Goal: Task Accomplishment & Management: Manage account settings

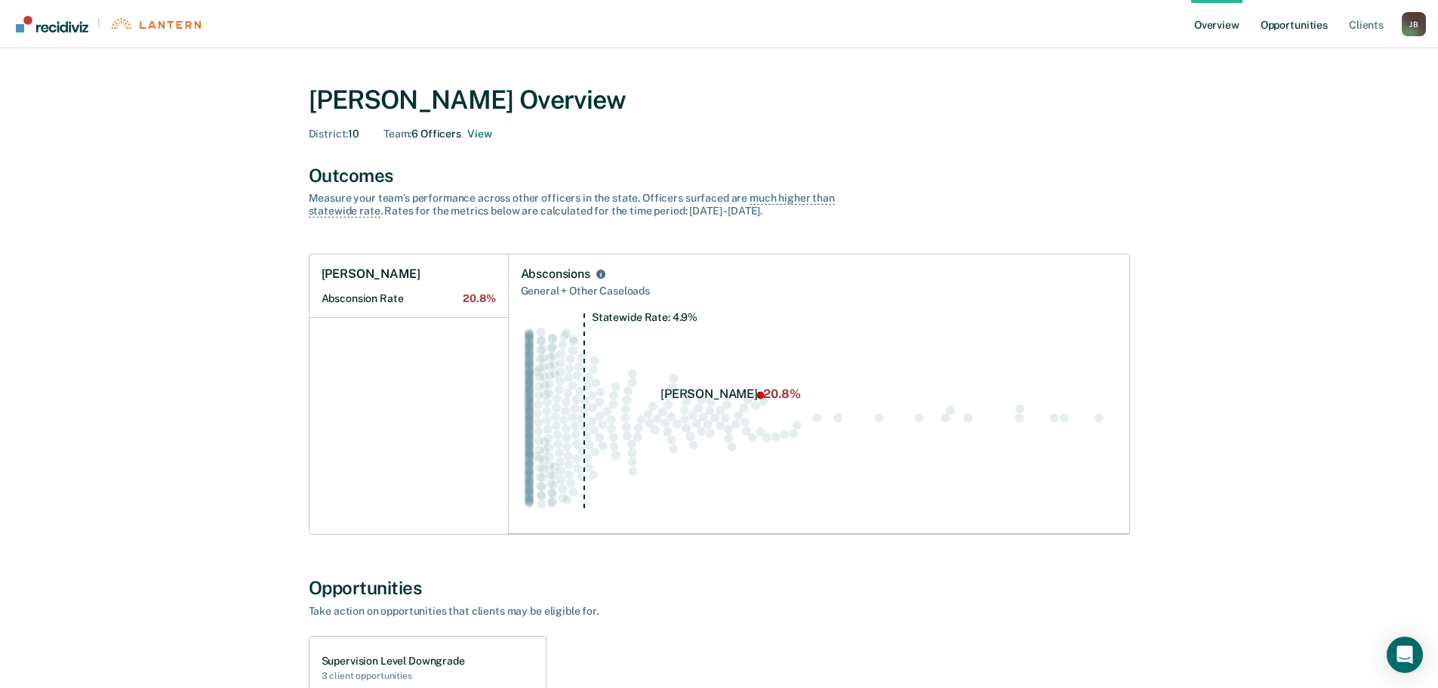
click at [1308, 19] on link "Opportunities" at bounding box center [1294, 24] width 73 height 48
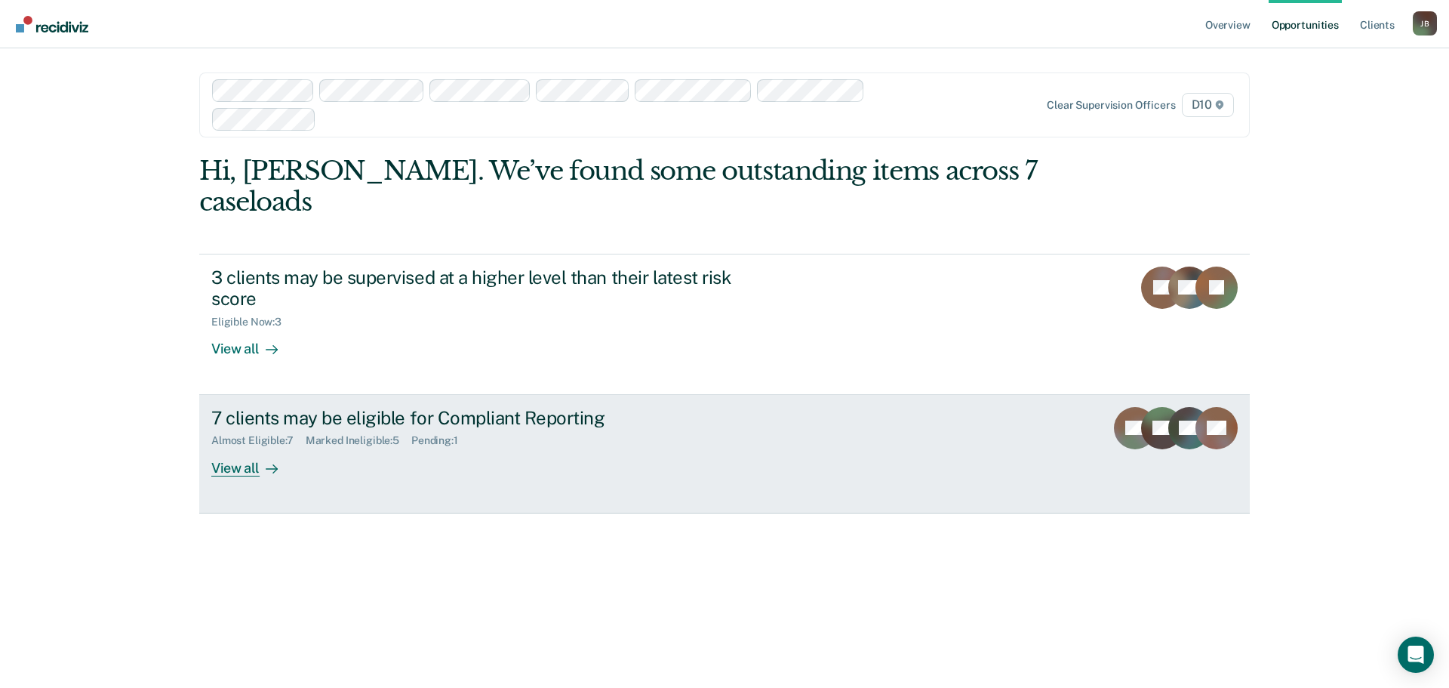
click at [226, 447] on div "View all" at bounding box center [253, 461] width 85 height 29
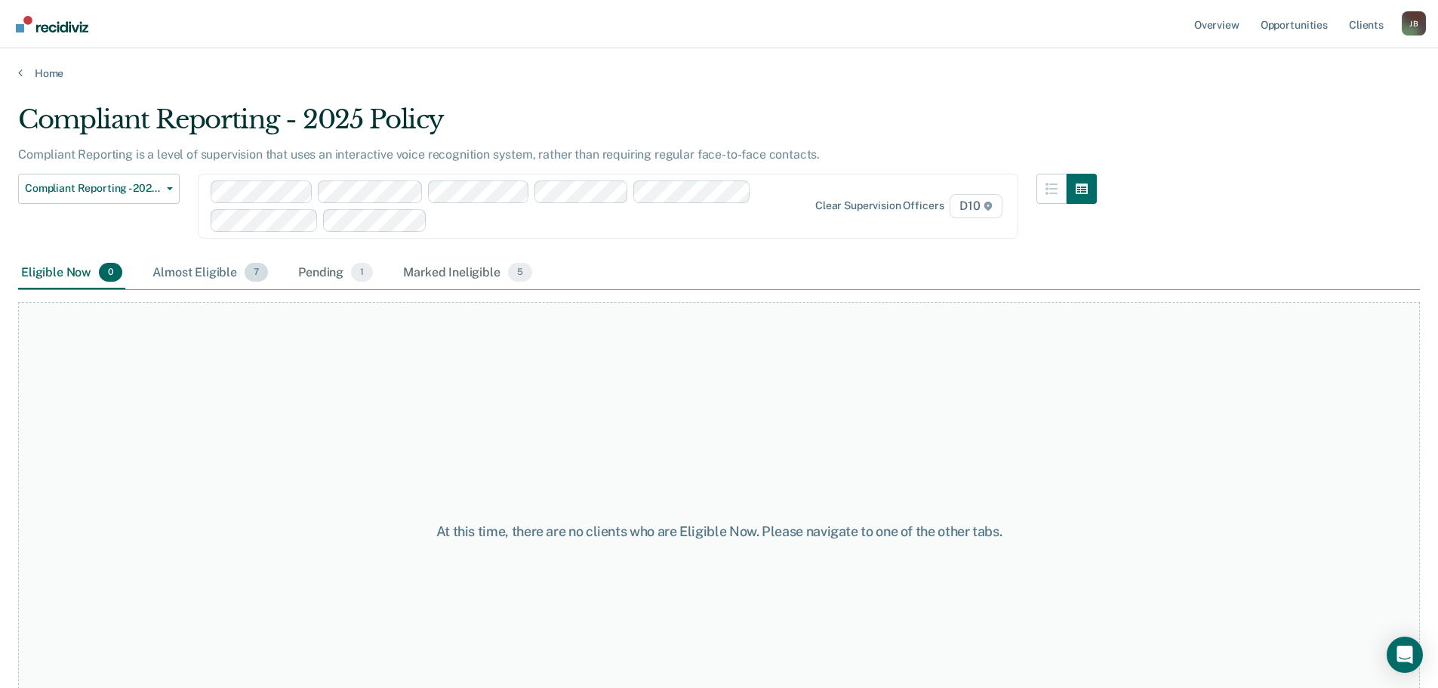
click at [164, 265] on div "Almost Eligible 7" at bounding box center [210, 273] width 122 height 33
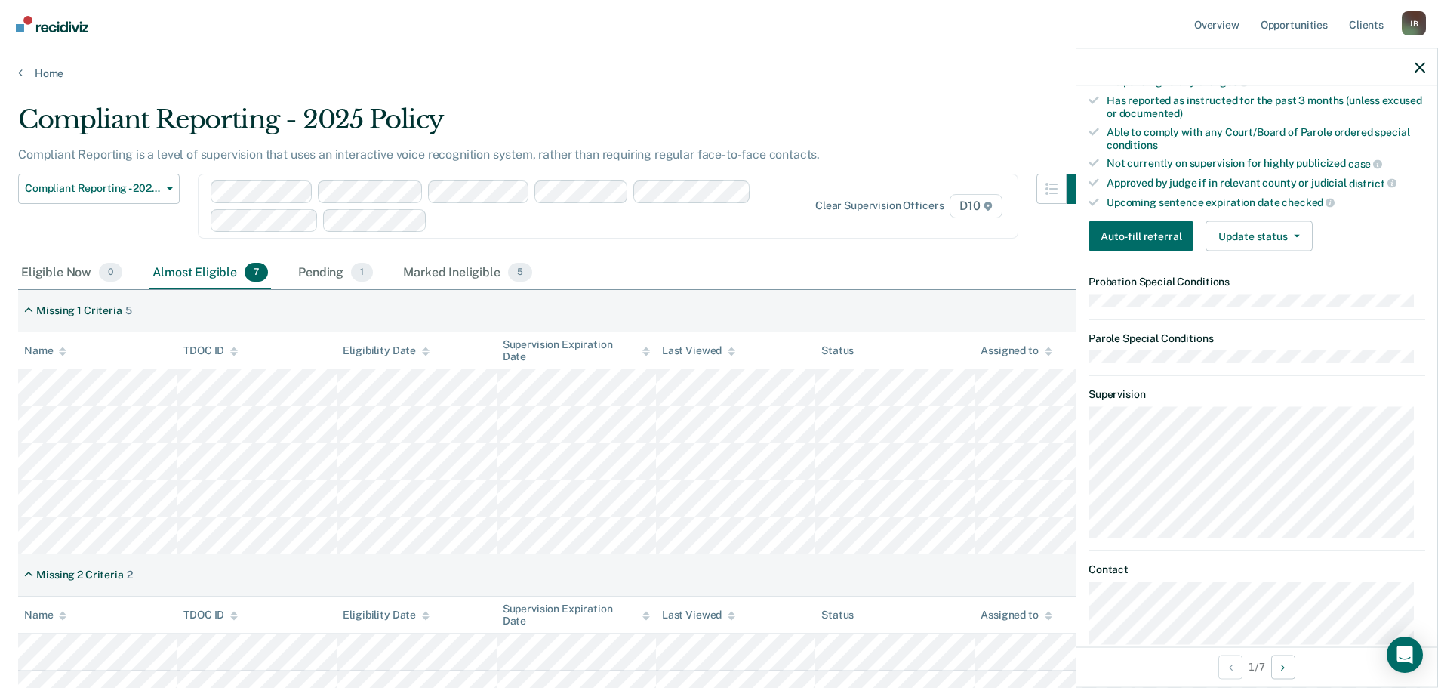
scroll to position [377, 0]
click at [1242, 226] on button "Update status" at bounding box center [1258, 234] width 106 height 30
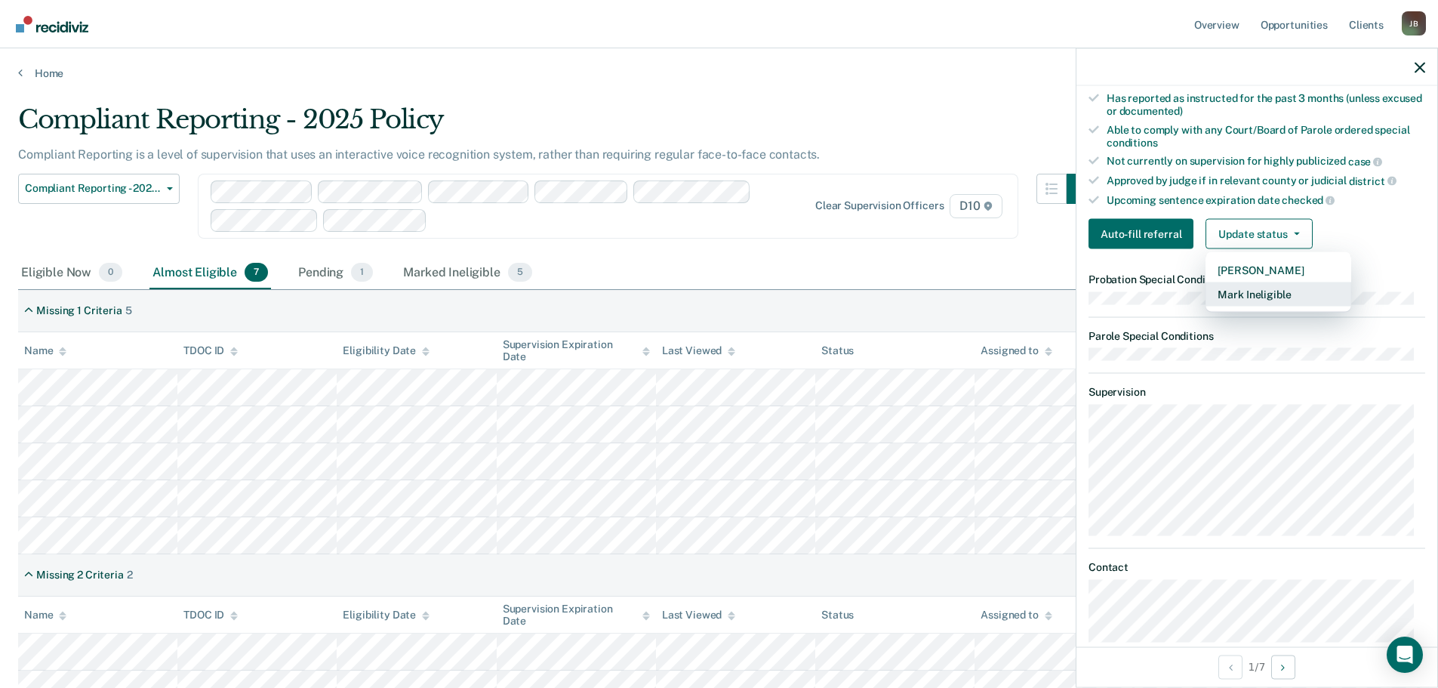
click at [1244, 299] on button "Mark Ineligible" at bounding box center [1278, 294] width 146 height 24
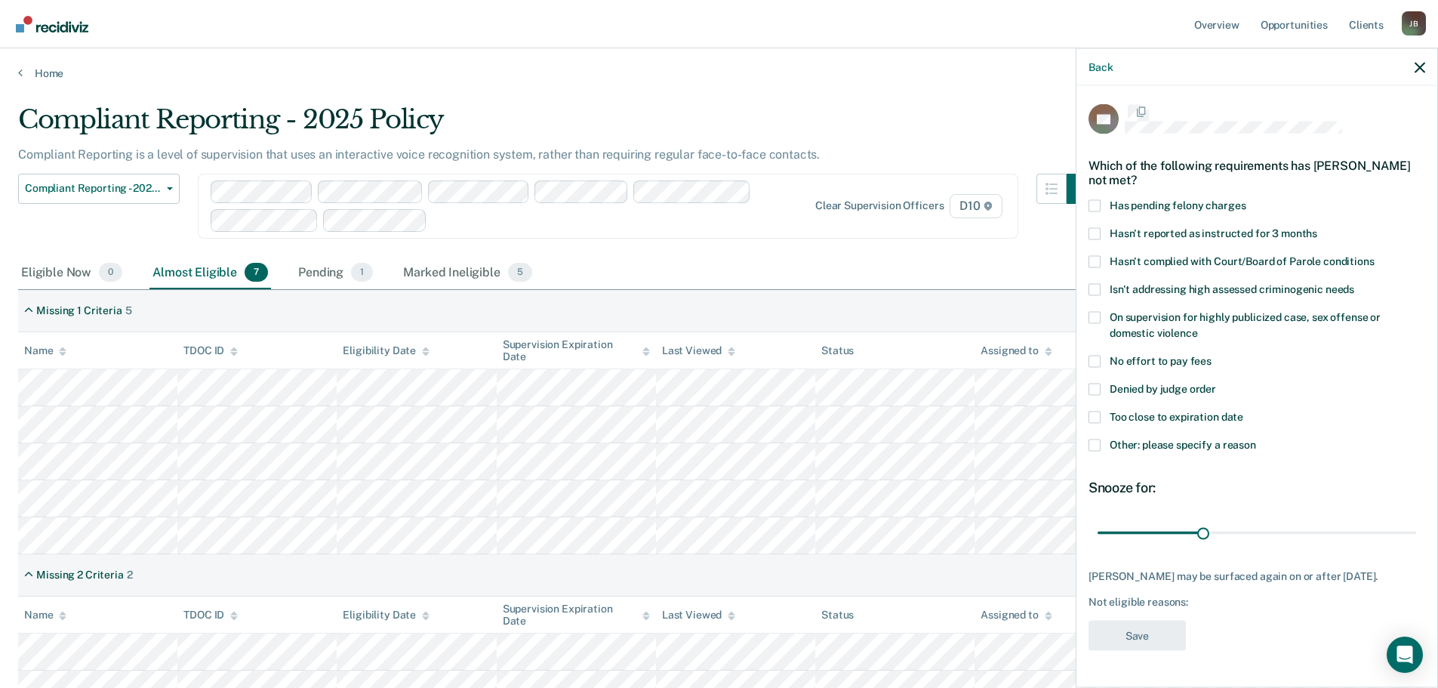
scroll to position [7, 0]
click at [1200, 411] on span "Too close to expiration date" at bounding box center [1177, 417] width 134 height 12
click at [1243, 412] on input "Too close to expiration date" at bounding box center [1243, 412] width 0 height 0
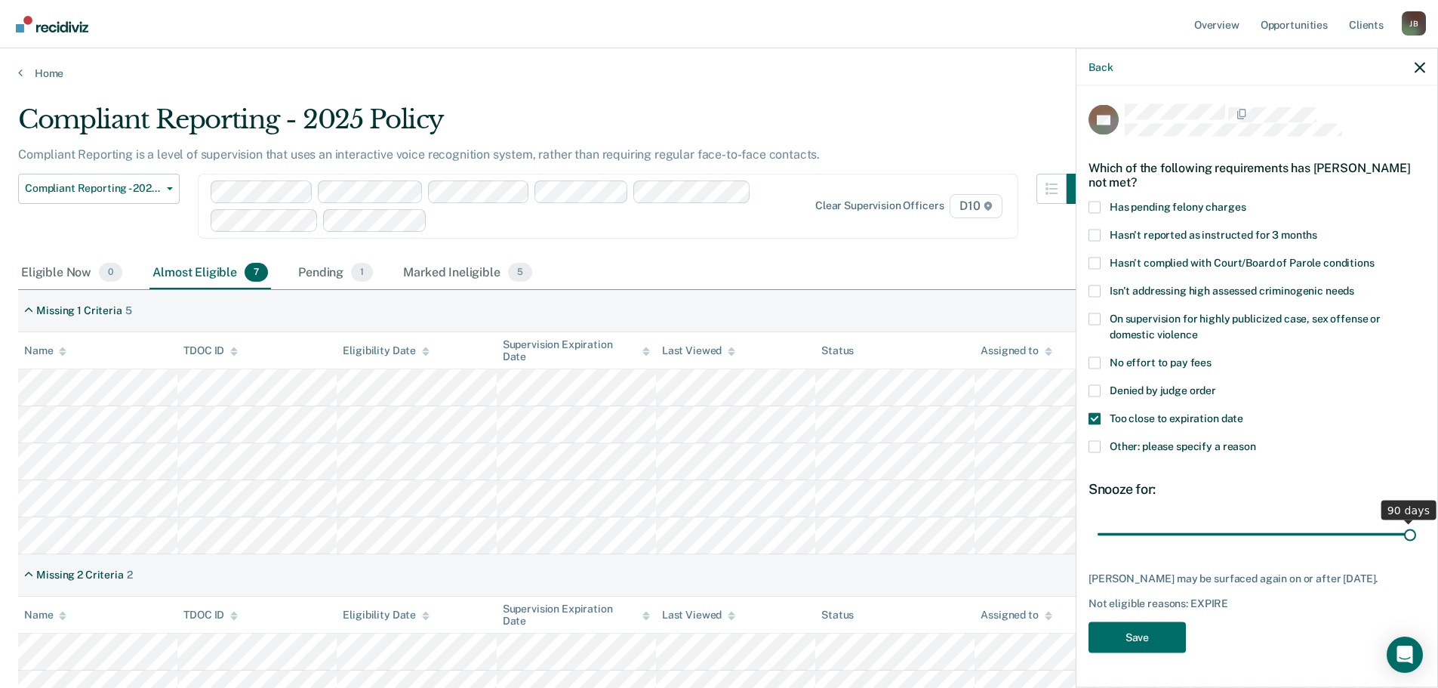
drag, startPoint x: 1197, startPoint y: 525, endPoint x: 1432, endPoint y: 510, distance: 235.2
type input "90"
click at [1416, 521] on input "range" at bounding box center [1257, 534] width 319 height 26
click at [1147, 645] on button "Save" at bounding box center [1136, 636] width 97 height 31
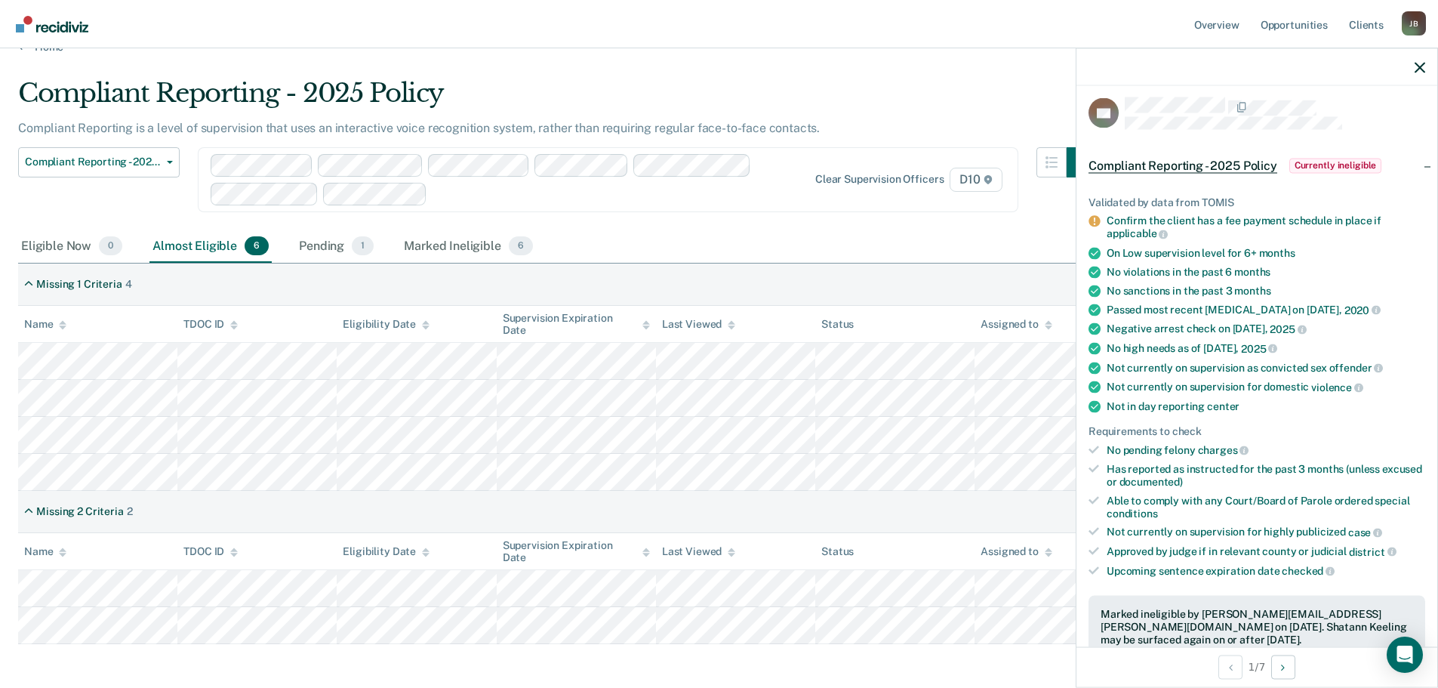
scroll to position [0, 0]
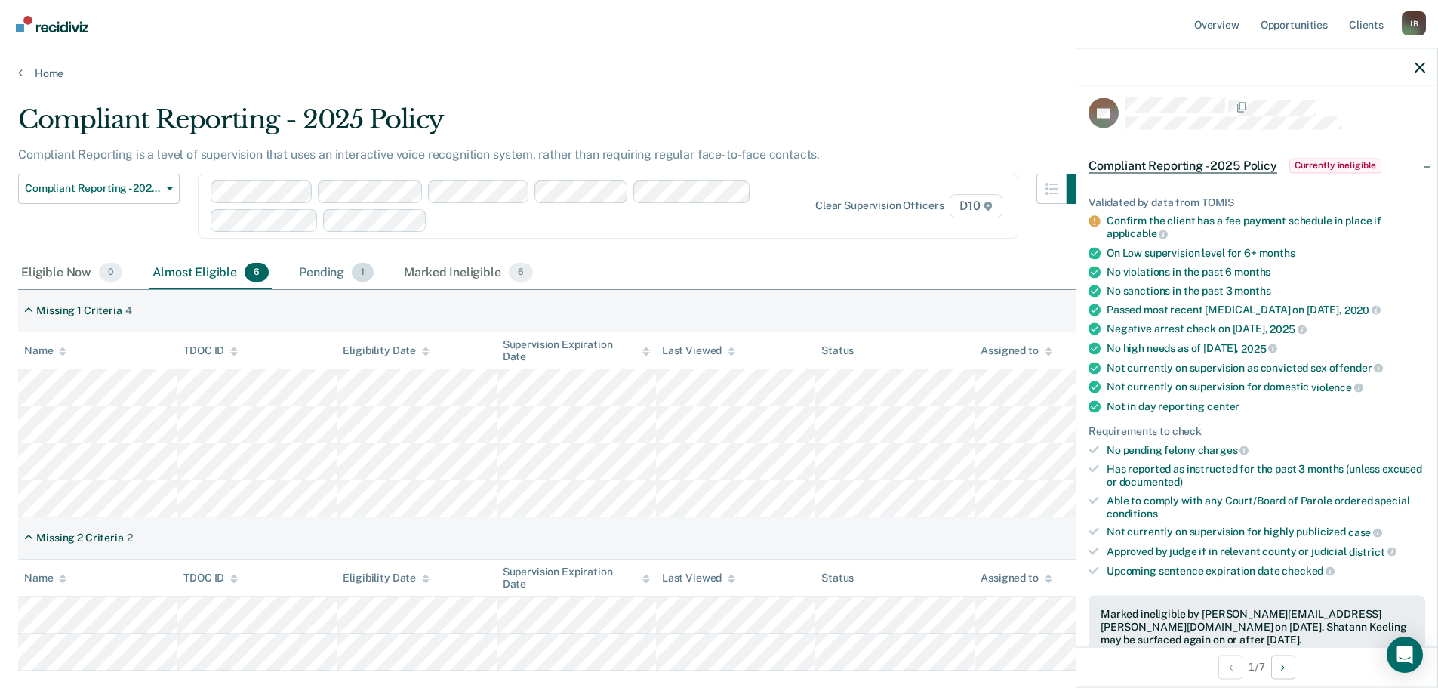
click at [331, 263] on div "Pending 1" at bounding box center [336, 273] width 81 height 33
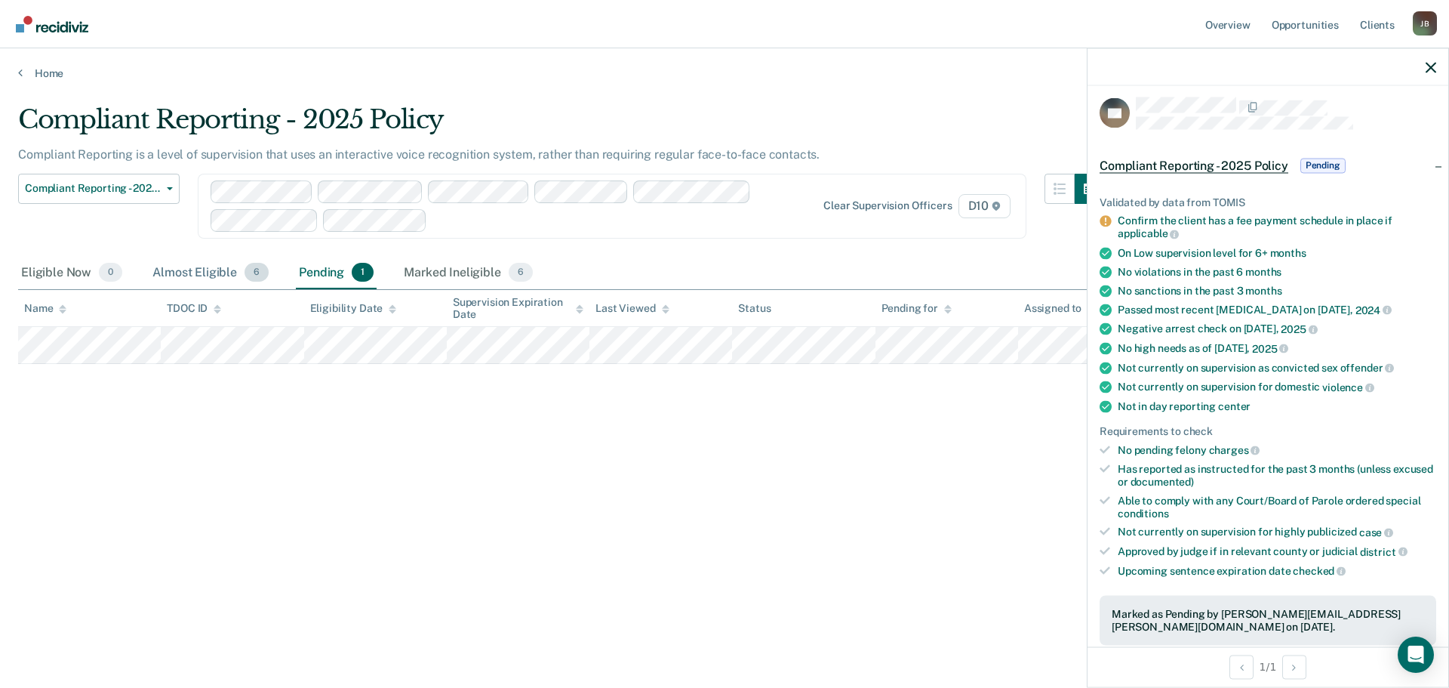
click at [208, 269] on div "Almost Eligible 6" at bounding box center [210, 273] width 122 height 33
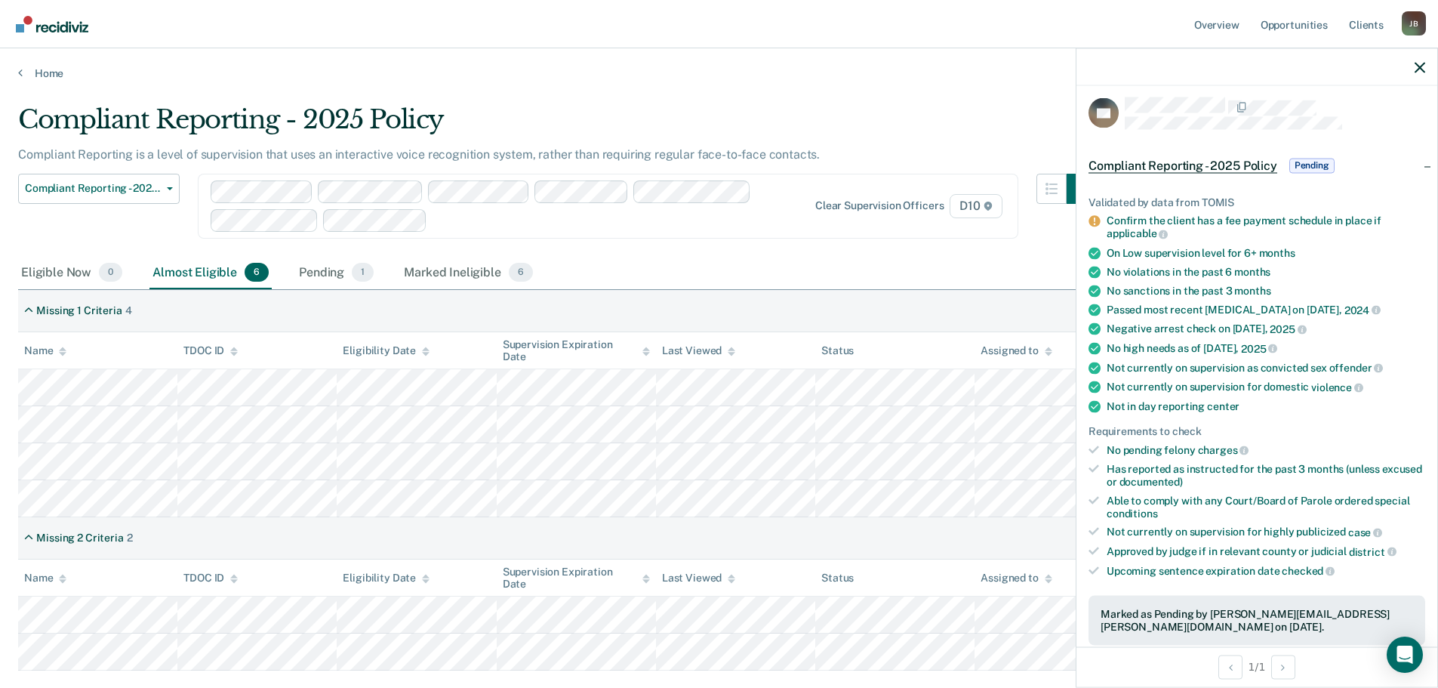
scroll to position [75, 0]
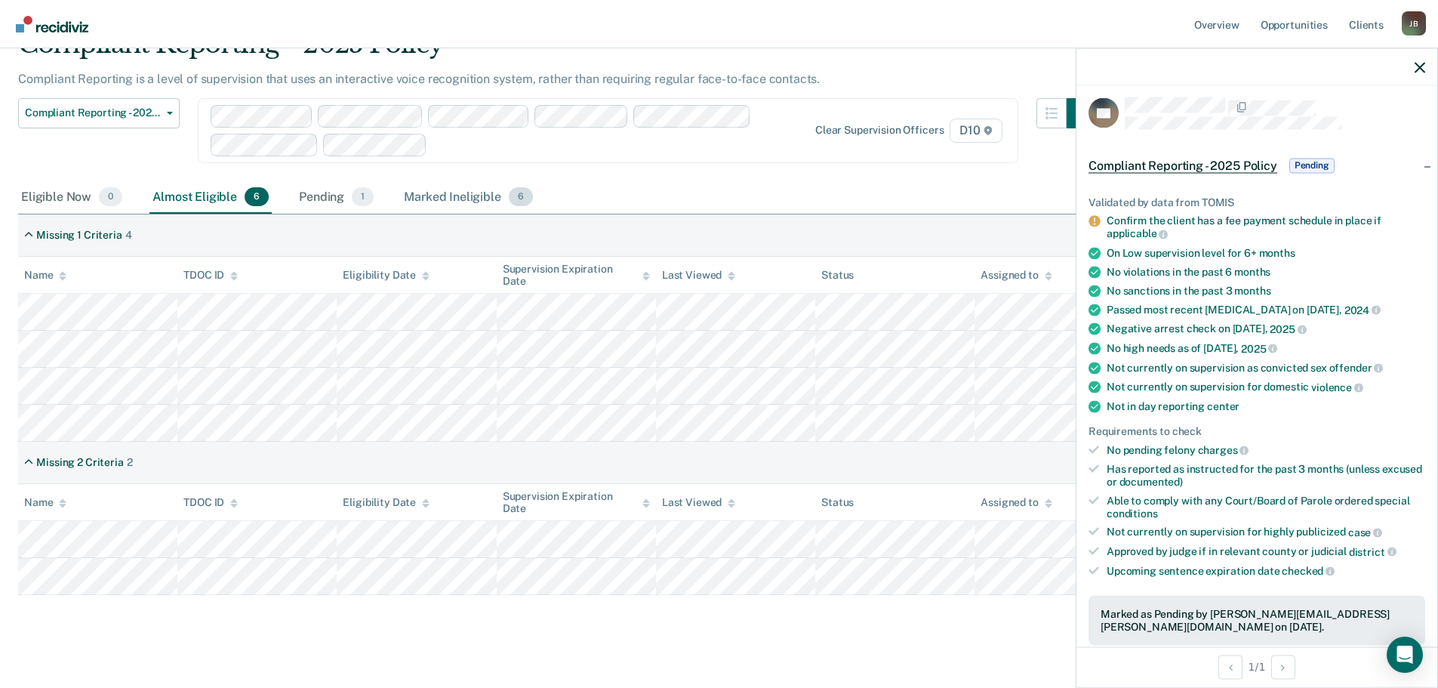
click at [441, 187] on div "Marked Ineligible 6" at bounding box center [468, 197] width 135 height 33
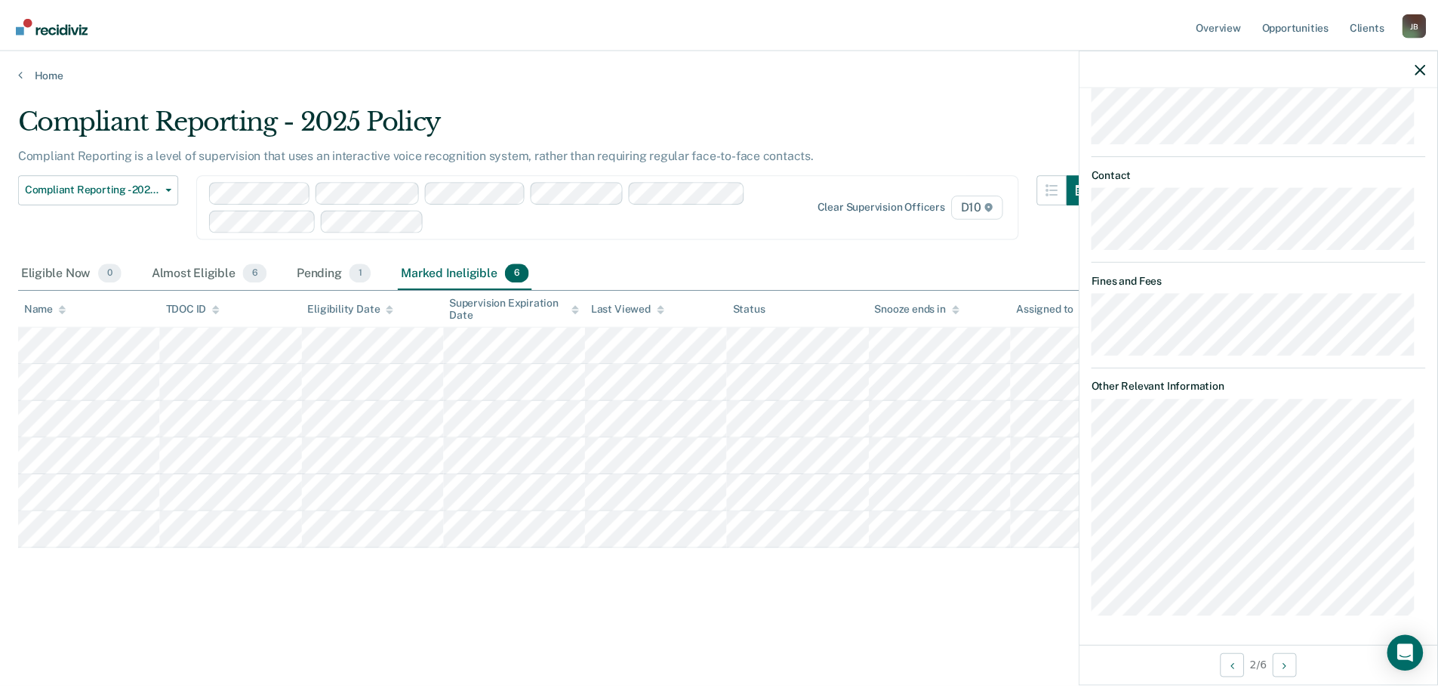
scroll to position [676, 0]
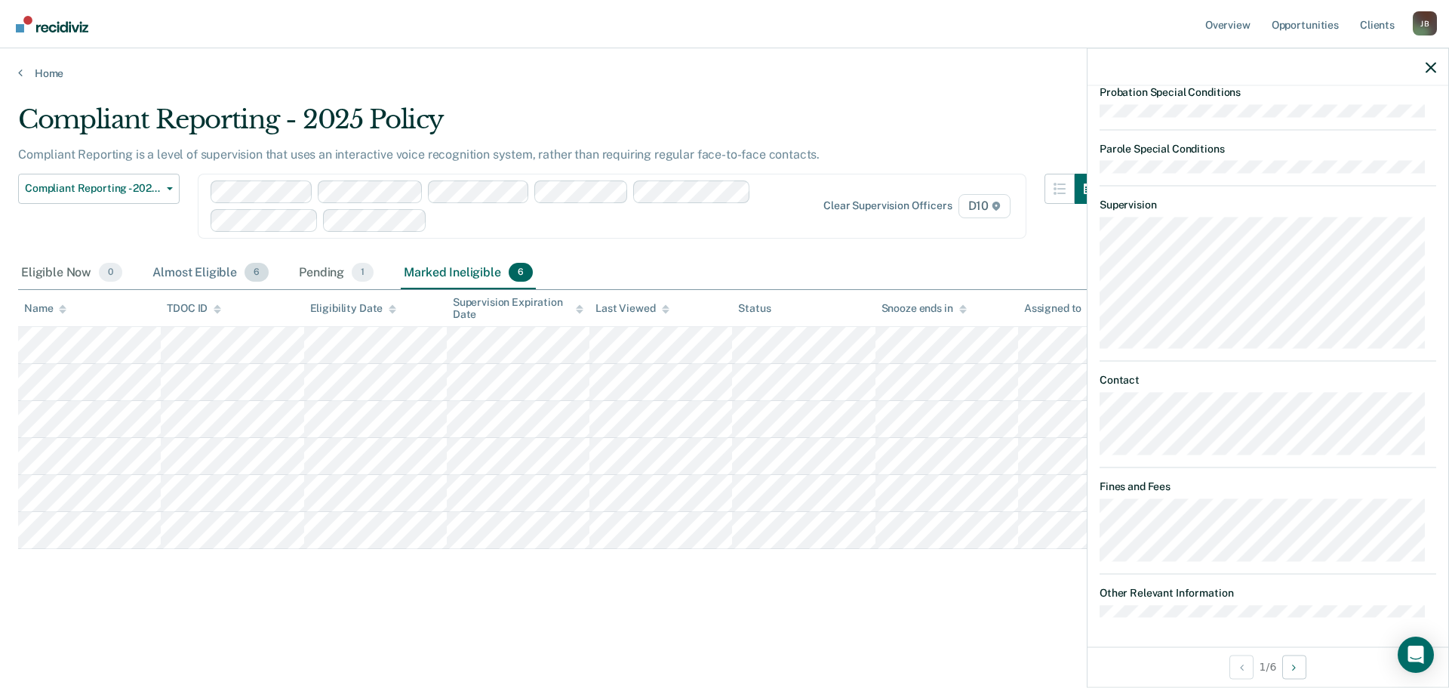
click at [197, 263] on div "Almost Eligible 6" at bounding box center [210, 273] width 122 height 33
